Goal: Transaction & Acquisition: Purchase product/service

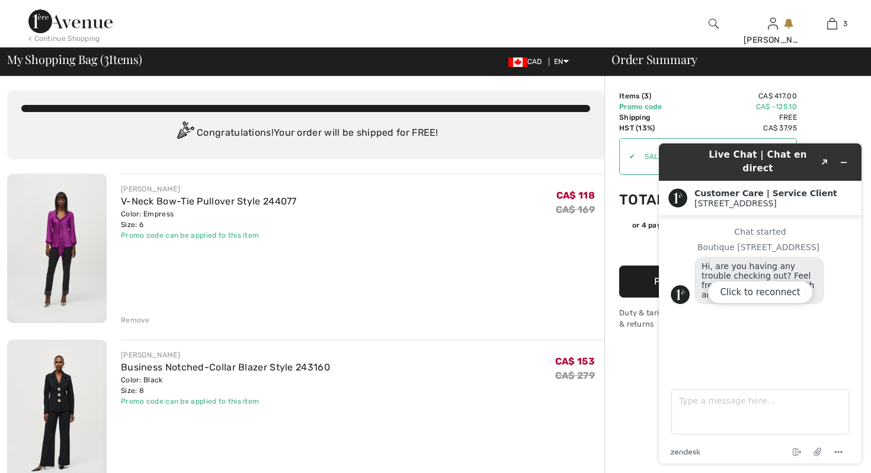
click at [846, 155] on div "Click to reconnect" at bounding box center [760, 303] width 203 height 320
click at [841, 158] on div "Click to reconnect" at bounding box center [760, 303] width 203 height 320
click at [480, 271] on div "JOSEPH RIBKOFF V-Neck Bow-Tie Pullover Style 244077 Color: Empress Size: 6 Fina…" at bounding box center [362, 250] width 483 height 152
click at [496, 244] on div "JOSEPH RIBKOFF V-Neck Bow-Tie Pullover Style 244077 Color: Empress Size: 6 Fina…" at bounding box center [362, 250] width 483 height 152
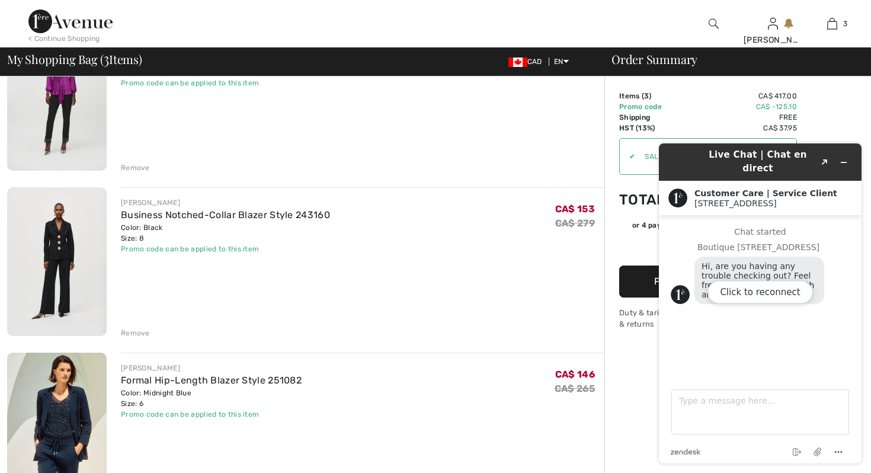
scroll to position [166, 0]
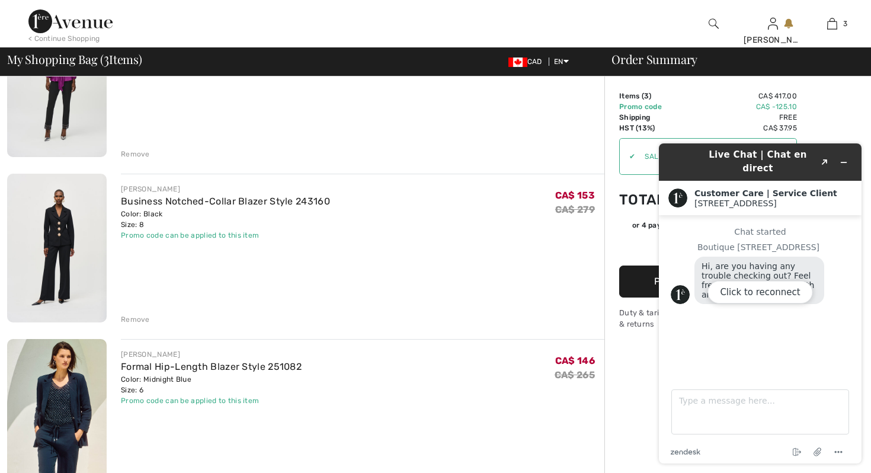
click at [411, 292] on div "JOSEPH RIBKOFF Business Notched-Collar Blazer Style 243160 Color: Black Size: 8…" at bounding box center [362, 250] width 483 height 152
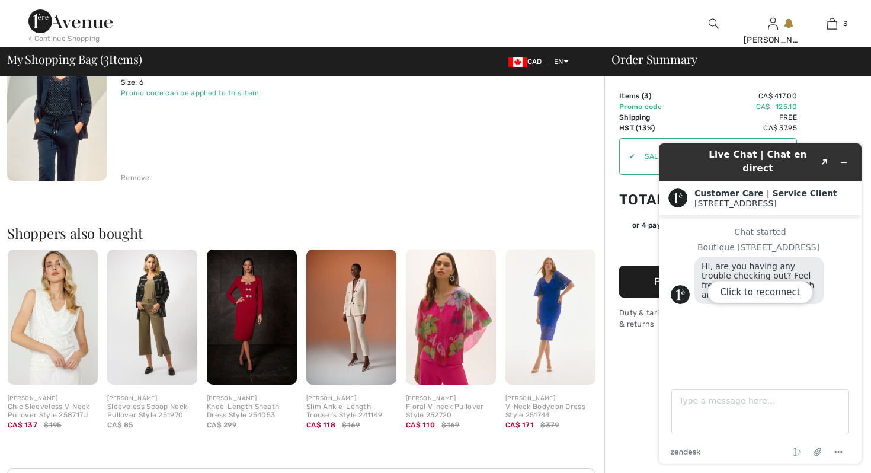
scroll to position [474, 0]
click at [354, 316] on img at bounding box center [351, 316] width 90 height 135
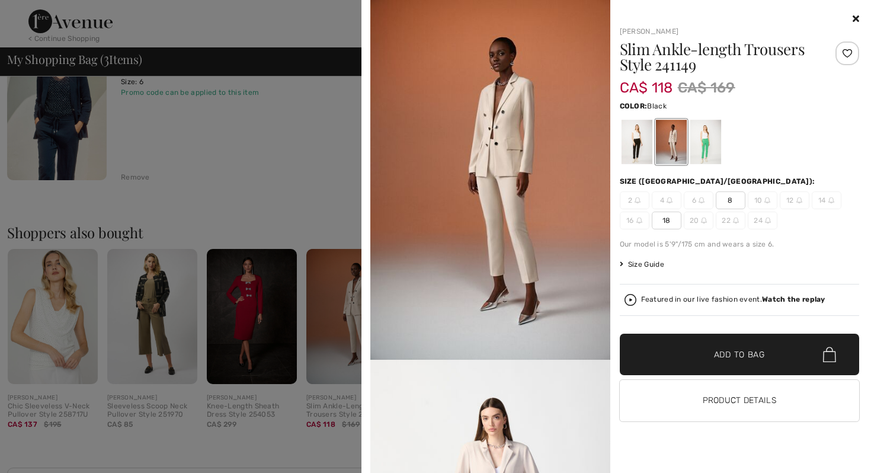
click at [637, 143] on div at bounding box center [636, 142] width 31 height 44
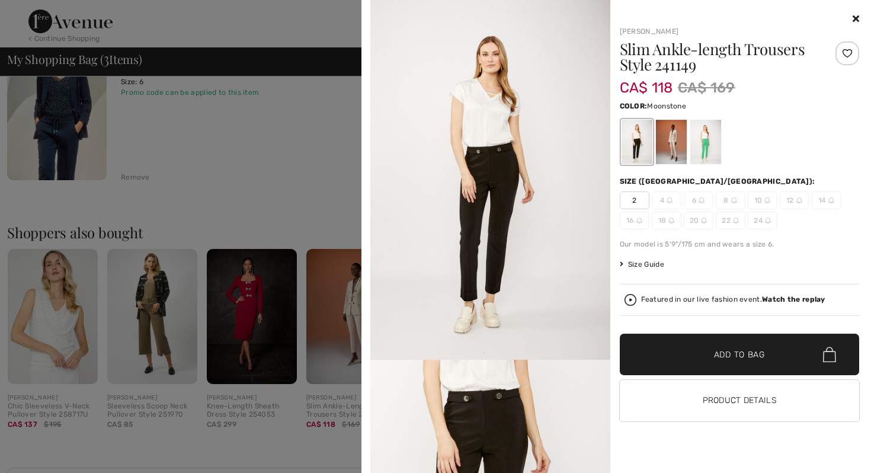
click at [673, 145] on div at bounding box center [670, 142] width 31 height 44
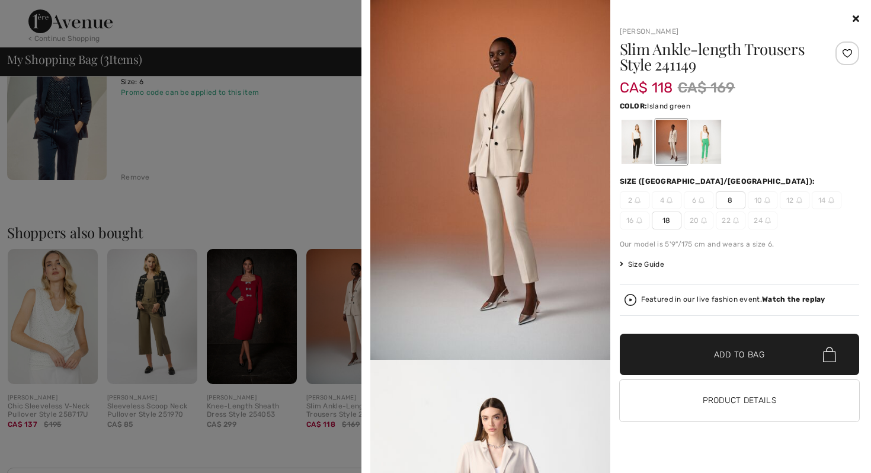
click at [698, 139] on div at bounding box center [704, 142] width 31 height 44
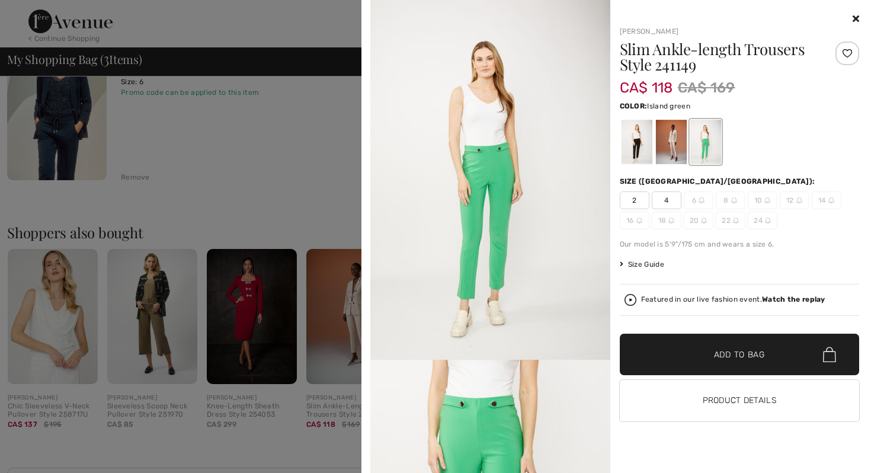
click at [856, 18] on icon at bounding box center [855, 18] width 7 height 9
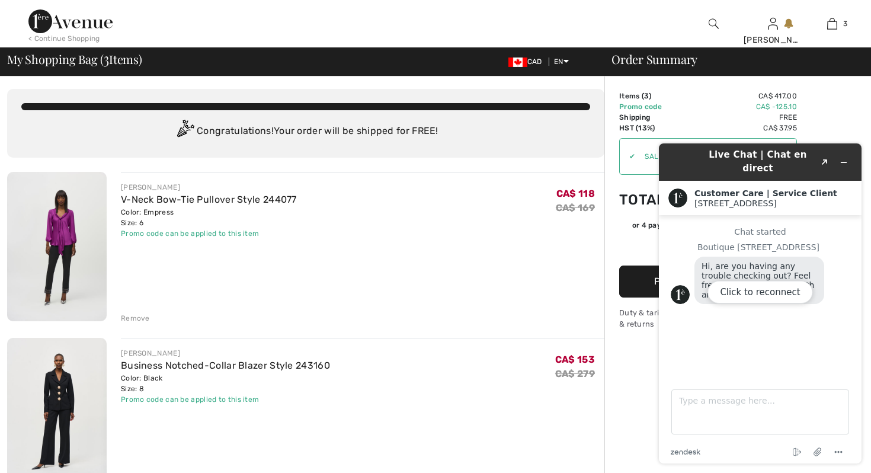
scroll to position [0, 0]
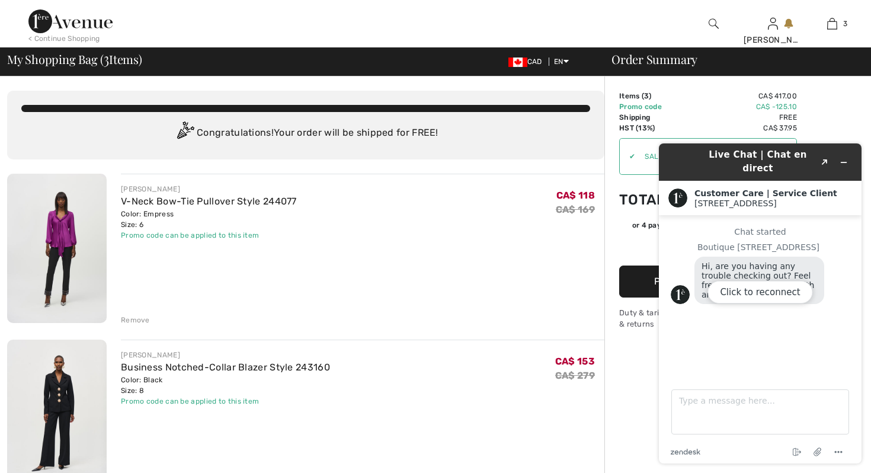
click at [825, 156] on div "Click to reconnect" at bounding box center [760, 303] width 203 height 320
click at [844, 154] on div "Click to reconnect" at bounding box center [760, 303] width 203 height 320
click at [783, 291] on button "Click to reconnect" at bounding box center [759, 292] width 105 height 23
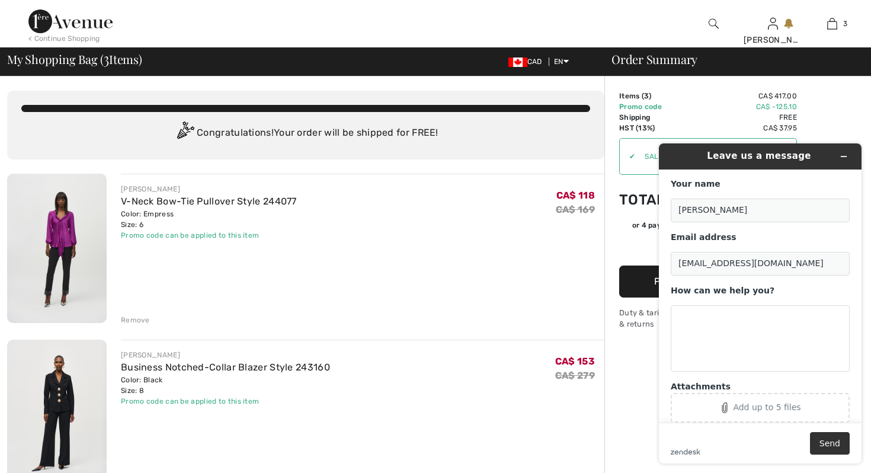
click at [842, 154] on icon "Minimize widget" at bounding box center [843, 156] width 8 height 8
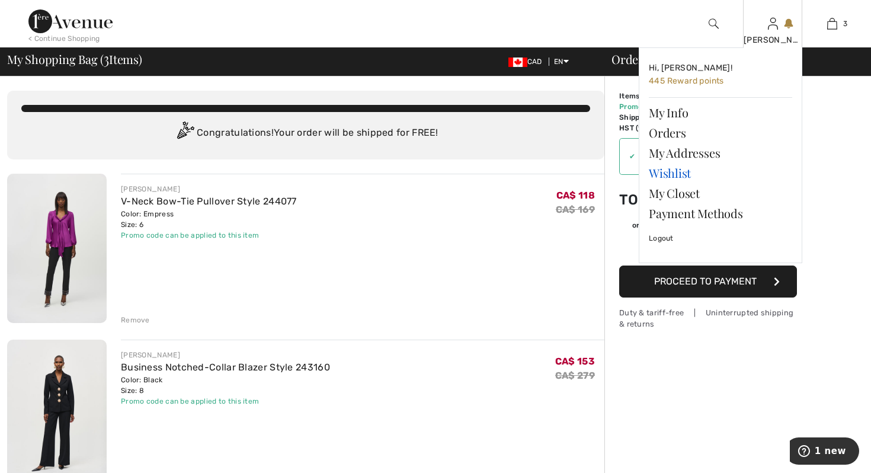
click at [662, 170] on link "Wishlist" at bounding box center [720, 173] width 143 height 20
click at [662, 172] on link "Wishlist" at bounding box center [720, 173] width 143 height 20
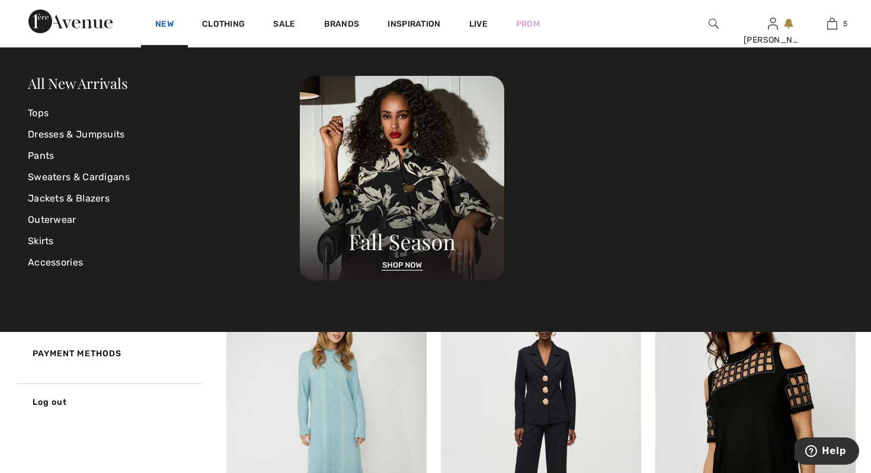
click at [160, 24] on link "New" at bounding box center [164, 25] width 18 height 12
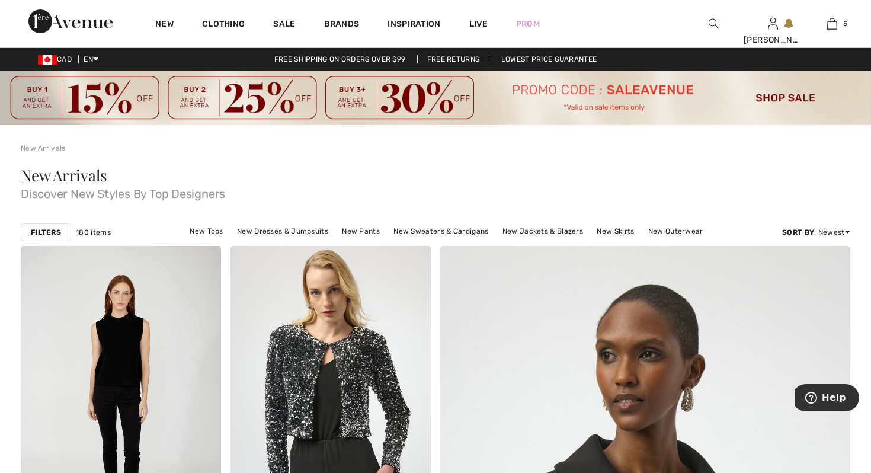
click at [384, 177] on div "New Arrivals Discover New Styles By Top Designers" at bounding box center [435, 184] width 829 height 32
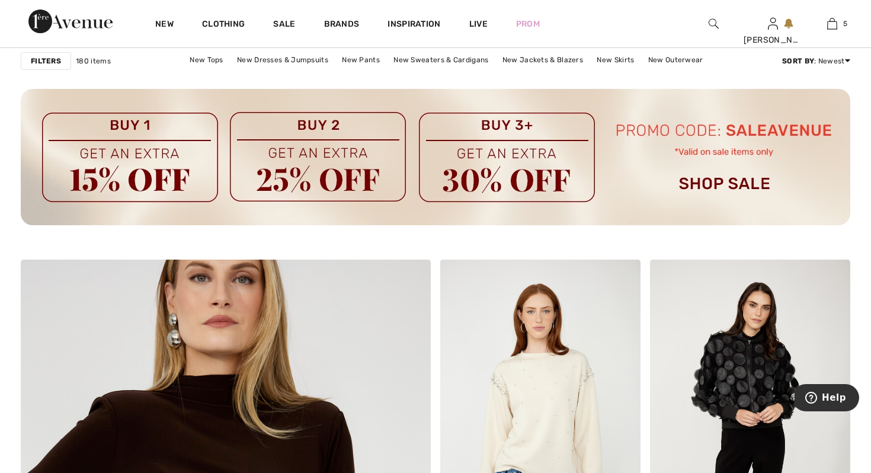
scroll to position [2772, 0]
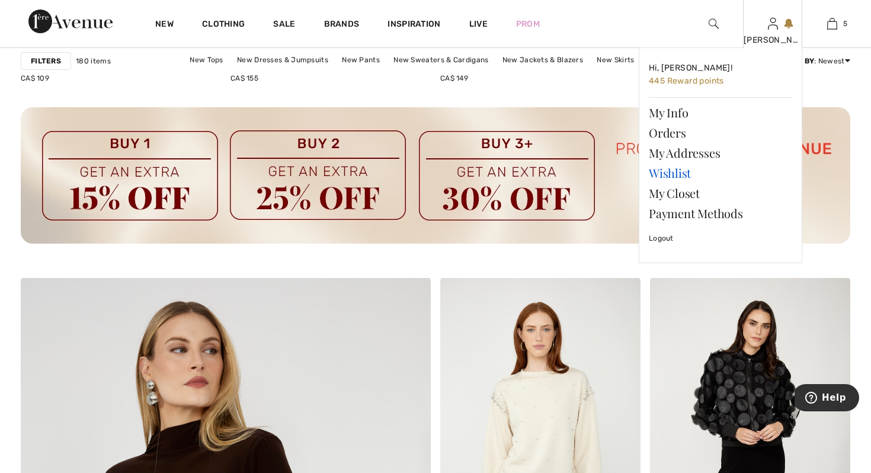
click at [673, 174] on link "Wishlist" at bounding box center [720, 173] width 143 height 20
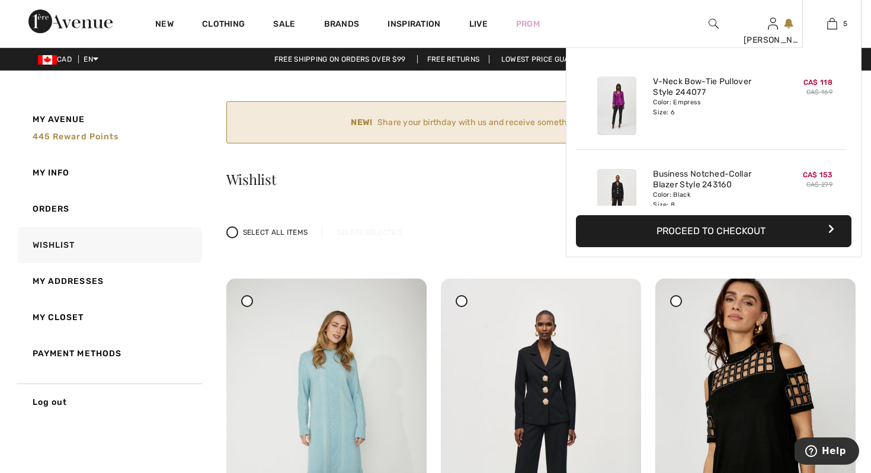
click at [682, 227] on button "Proceed to Checkout" at bounding box center [713, 231] width 275 height 32
